Goal: Communication & Community: Participate in discussion

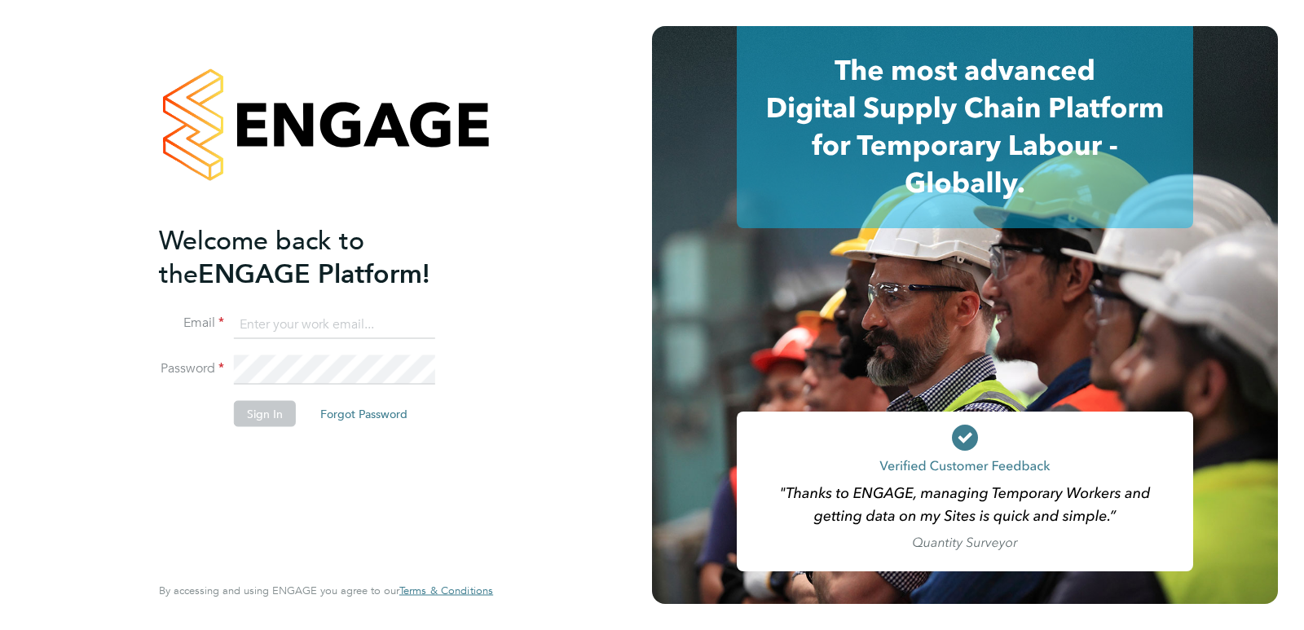
type input "[EMAIL_ADDRESS][DOMAIN_NAME]"
click at [279, 421] on button "Sign In" at bounding box center [265, 413] width 62 height 26
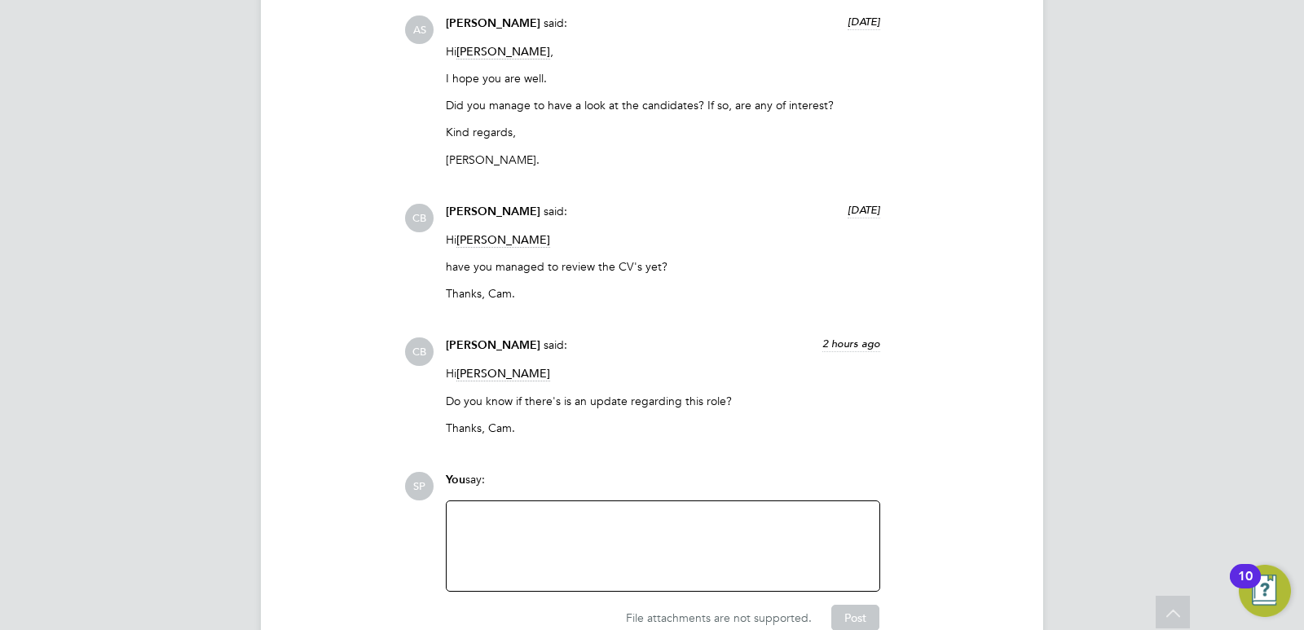
drag, startPoint x: 531, startPoint y: 522, endPoint x: 549, endPoint y: 515, distance: 19.4
click at [531, 522] on div at bounding box center [662, 546] width 413 height 70
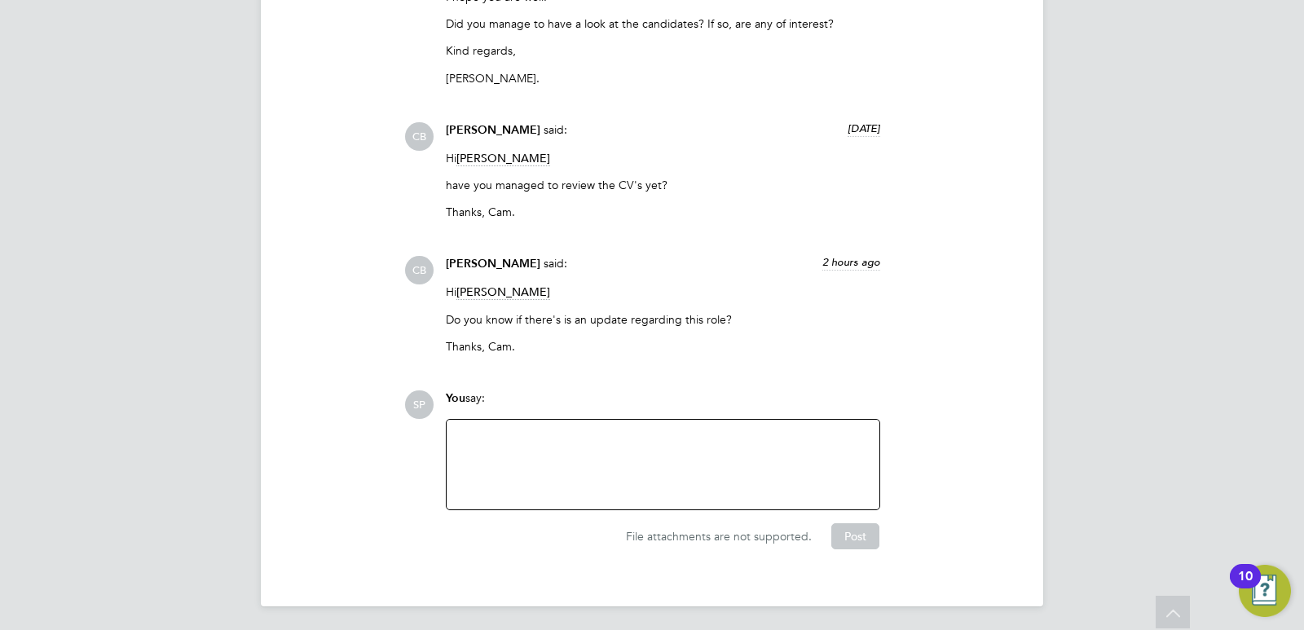
click at [556, 434] on div at bounding box center [662, 465] width 413 height 70
click at [861, 531] on button "Post" at bounding box center [855, 536] width 48 height 26
